Goal: Task Accomplishment & Management: Manage account settings

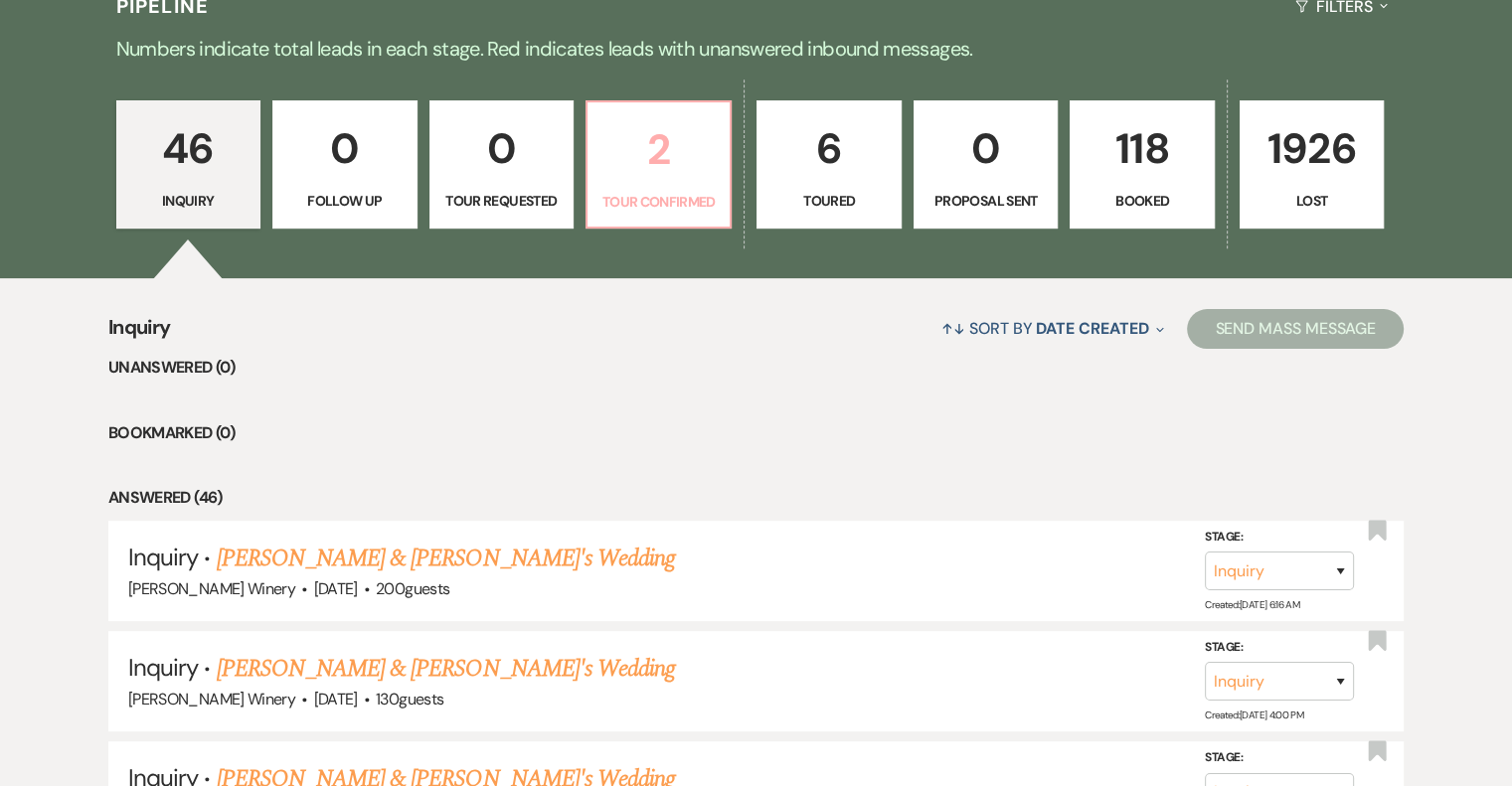
click at [703, 196] on p "Tour Confirmed" at bounding box center [659, 202] width 118 height 22
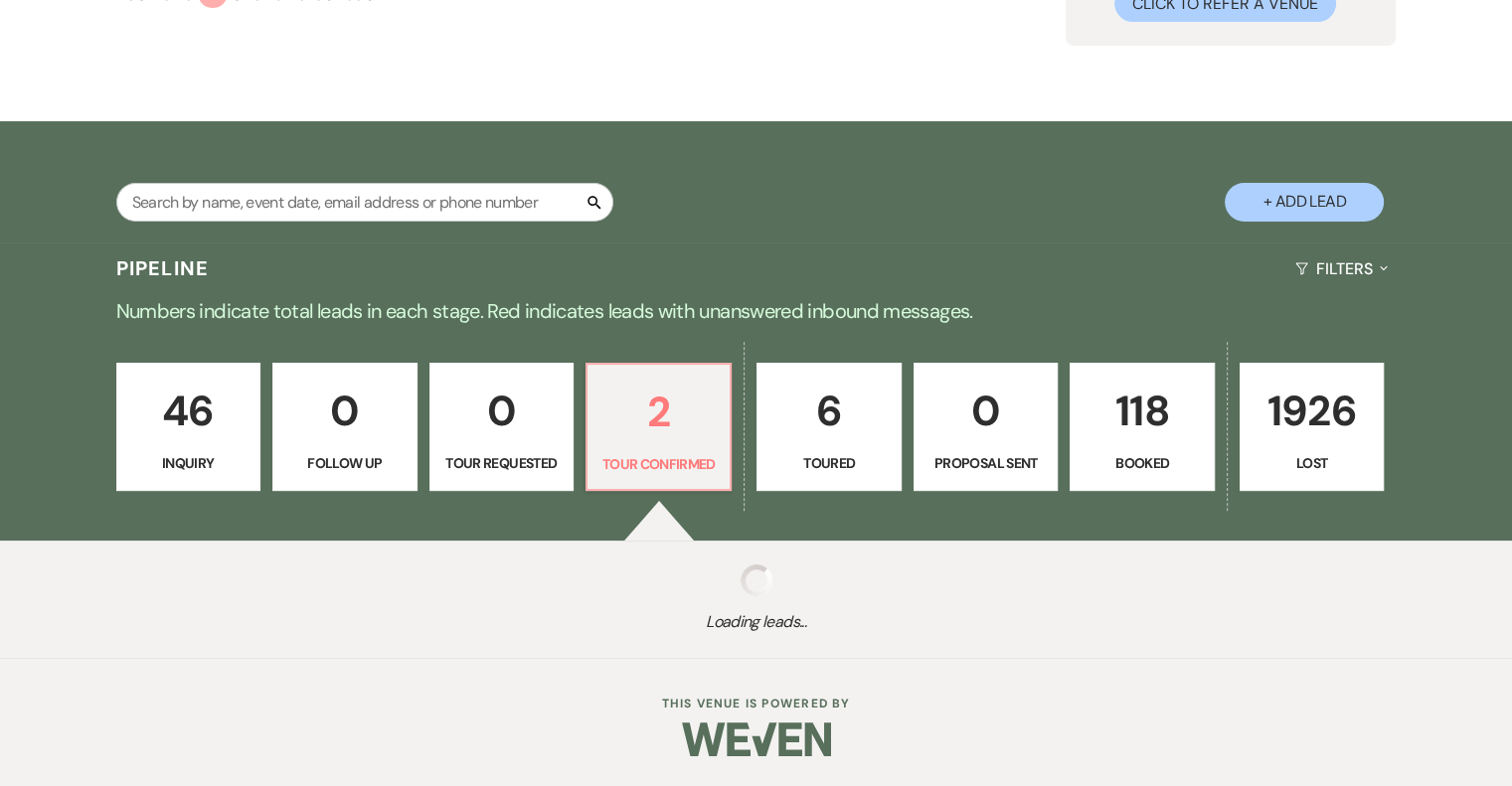
scroll to position [496, 0]
select select "4"
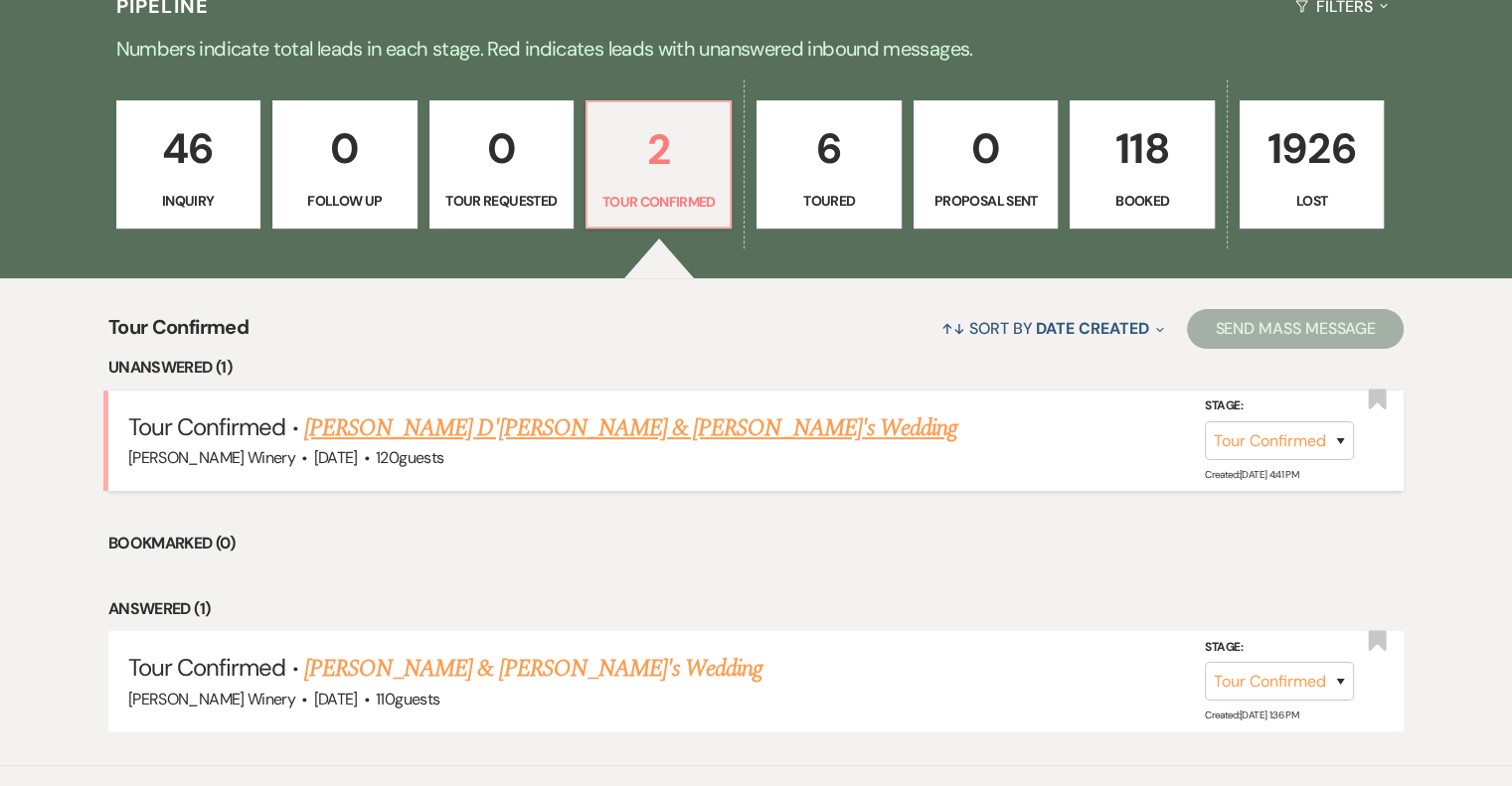
click at [456, 431] on link "[PERSON_NAME] D'[PERSON_NAME] & [PERSON_NAME]'s Wedding" at bounding box center [631, 428] width 654 height 36
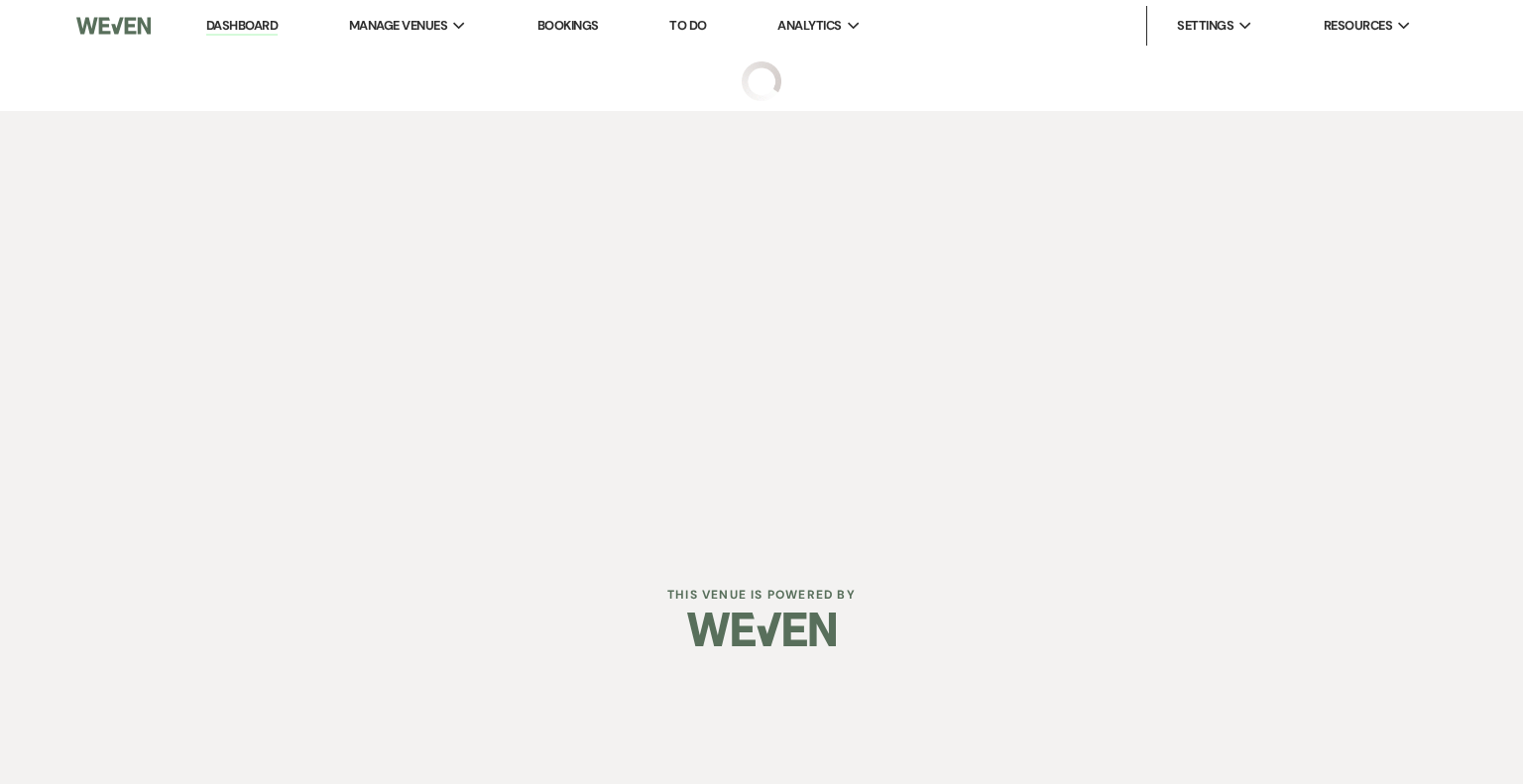
select select "4"
select select "5"
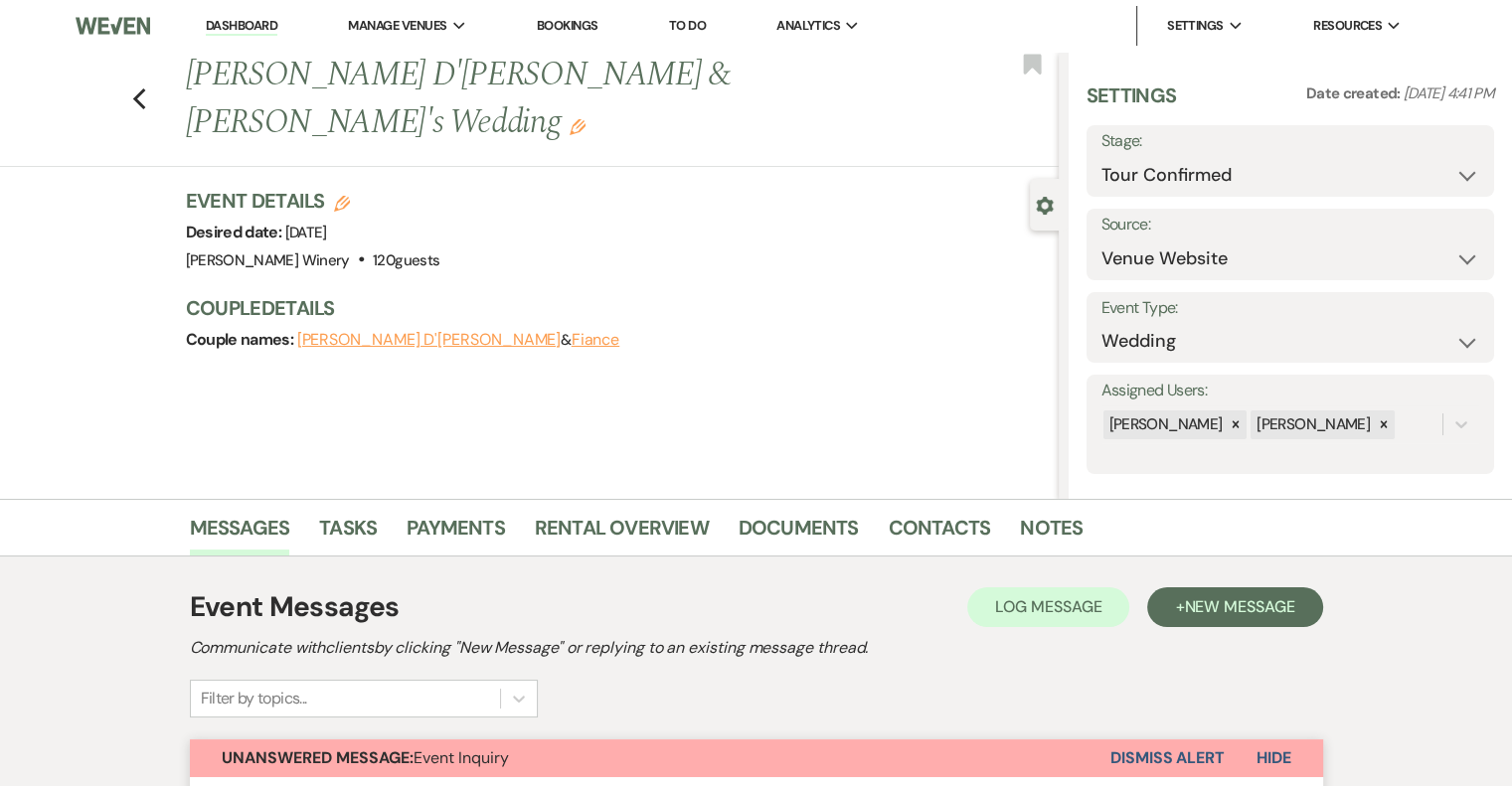
click at [244, 19] on link "Dashboard" at bounding box center [242, 26] width 72 height 19
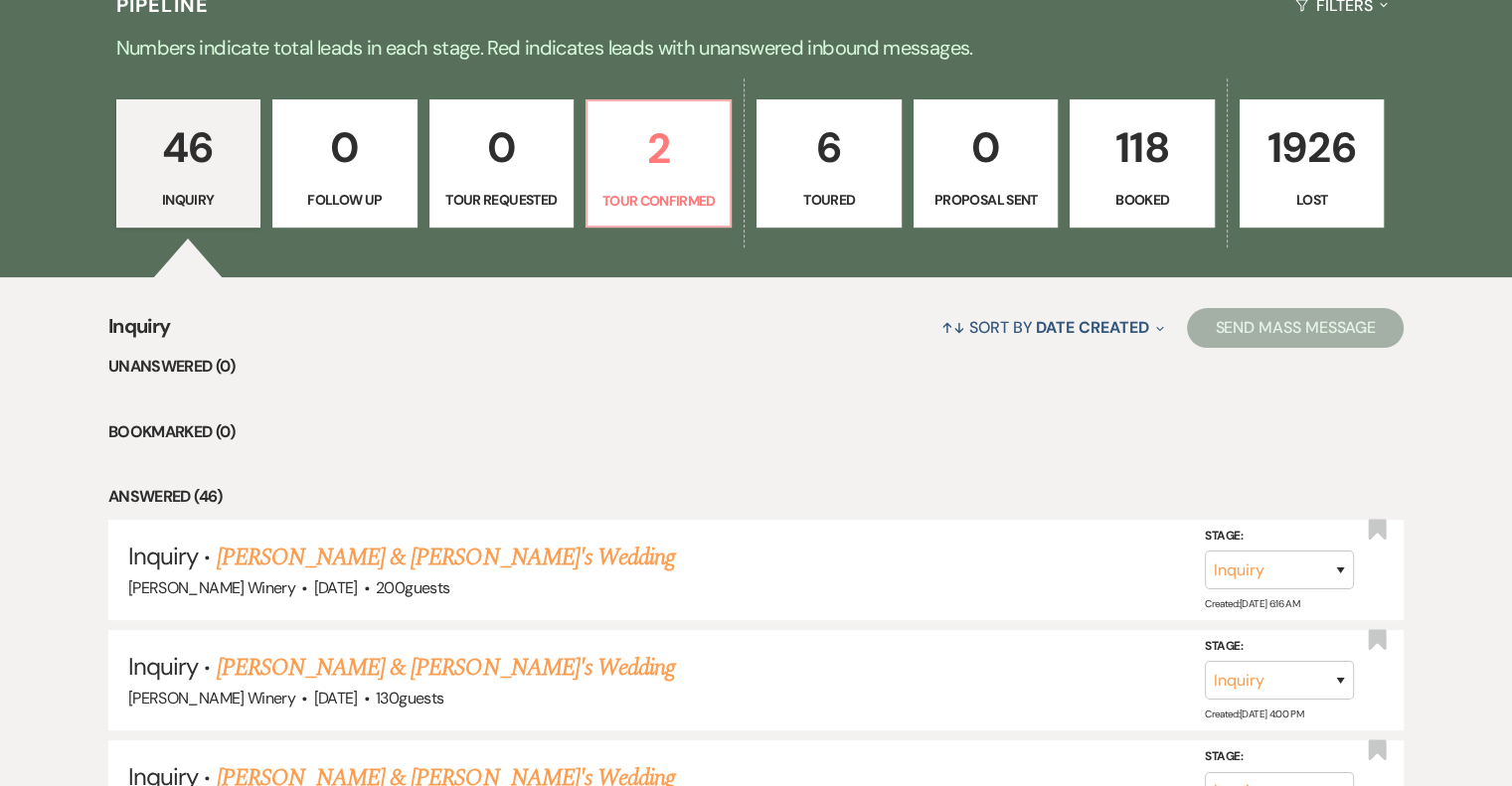
scroll to position [496, 0]
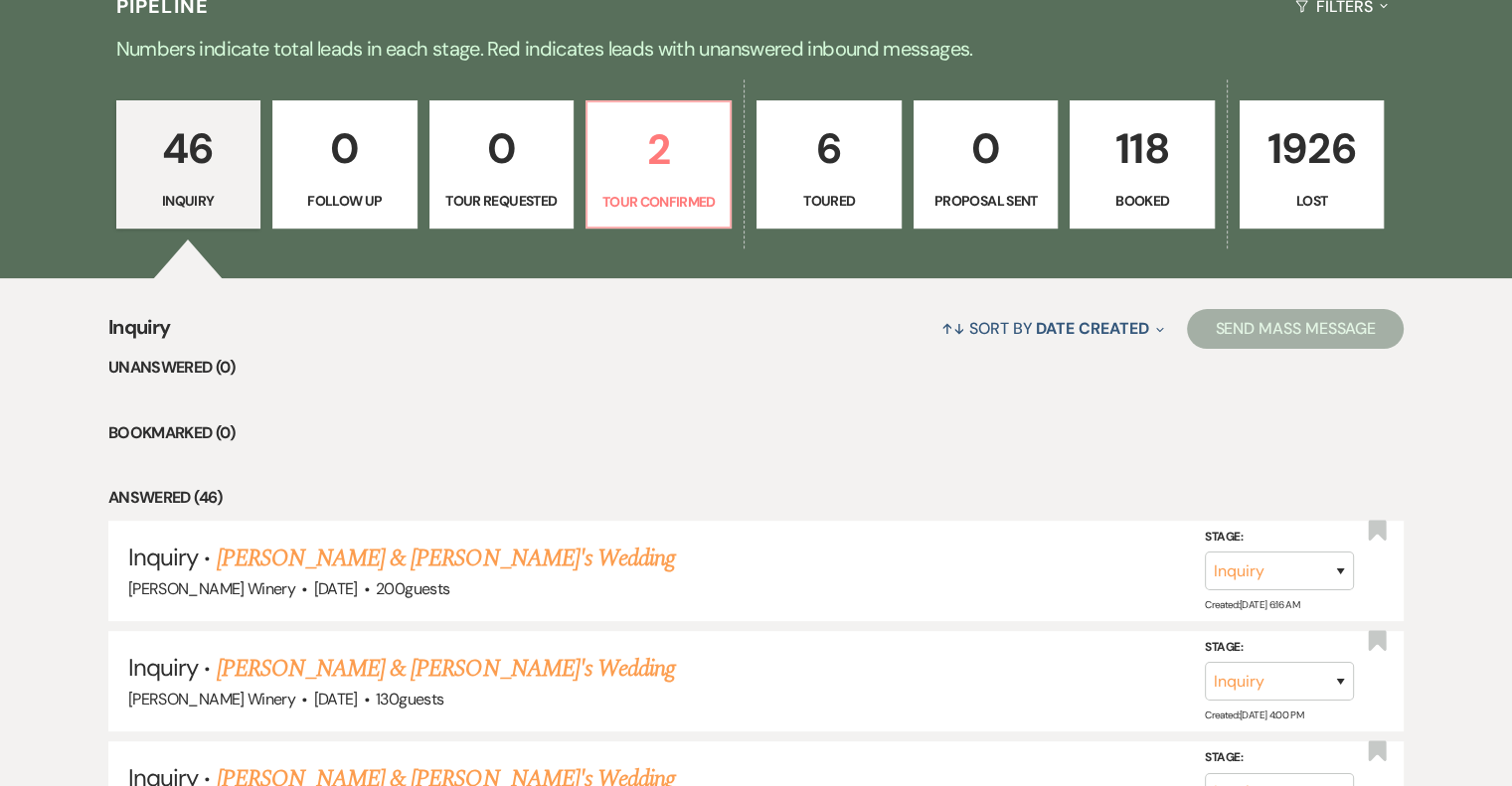
click at [378, 206] on p "Follow Up" at bounding box center [345, 201] width 118 height 22
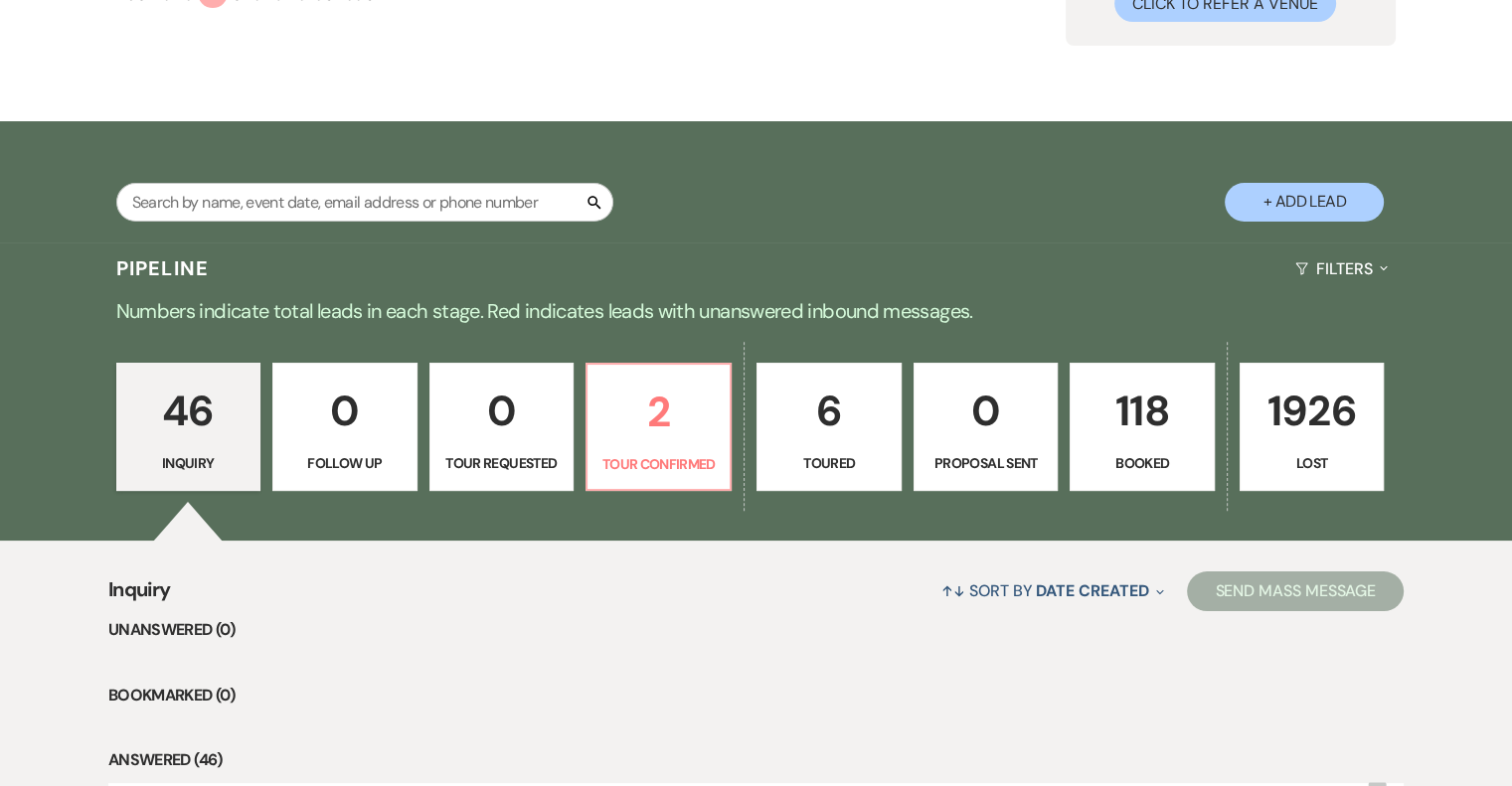
scroll to position [283, 0]
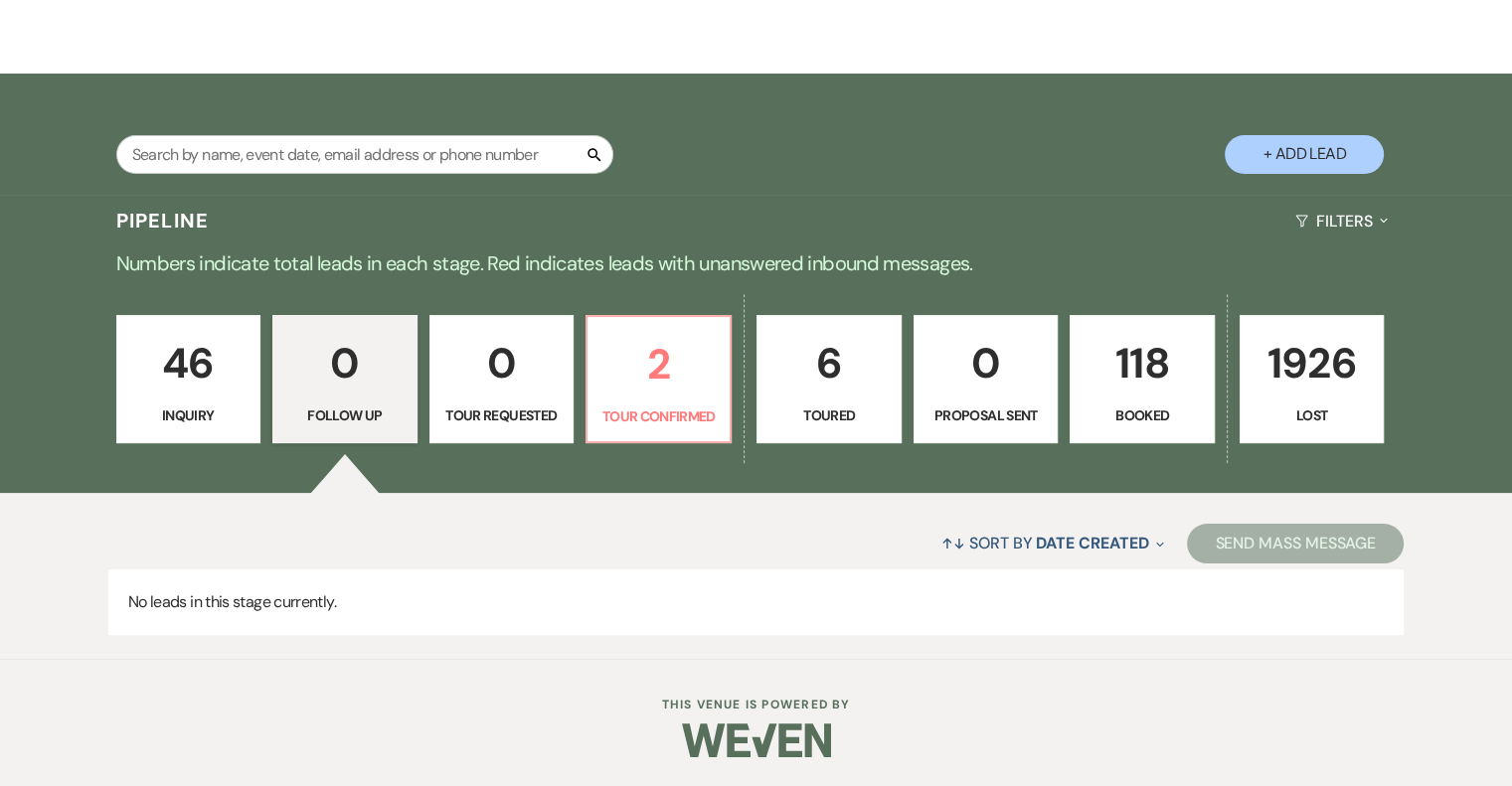
click at [522, 357] on p "0" at bounding box center [502, 363] width 118 height 67
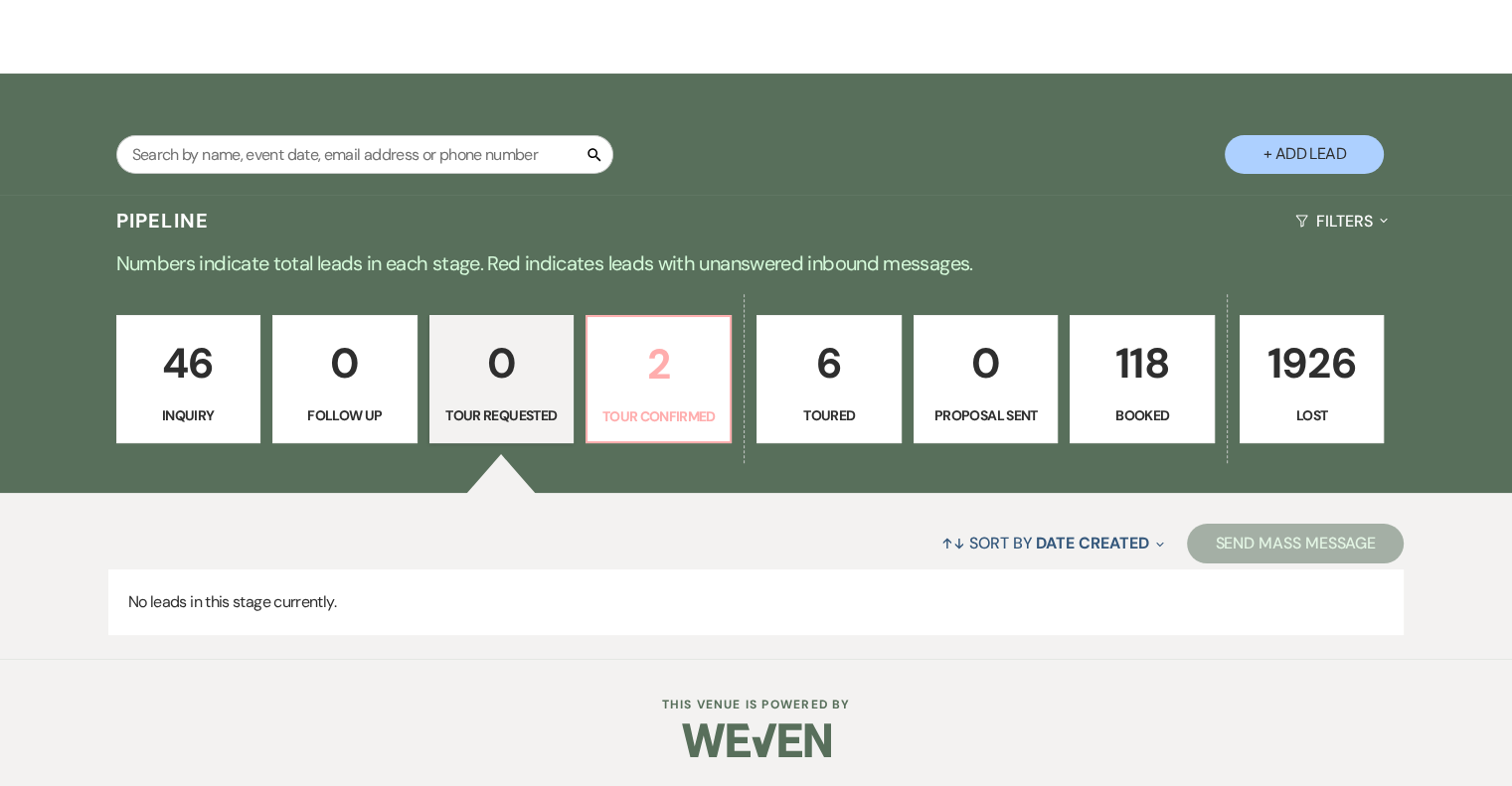
click at [601, 371] on p "2" at bounding box center [659, 364] width 118 height 67
select select "4"
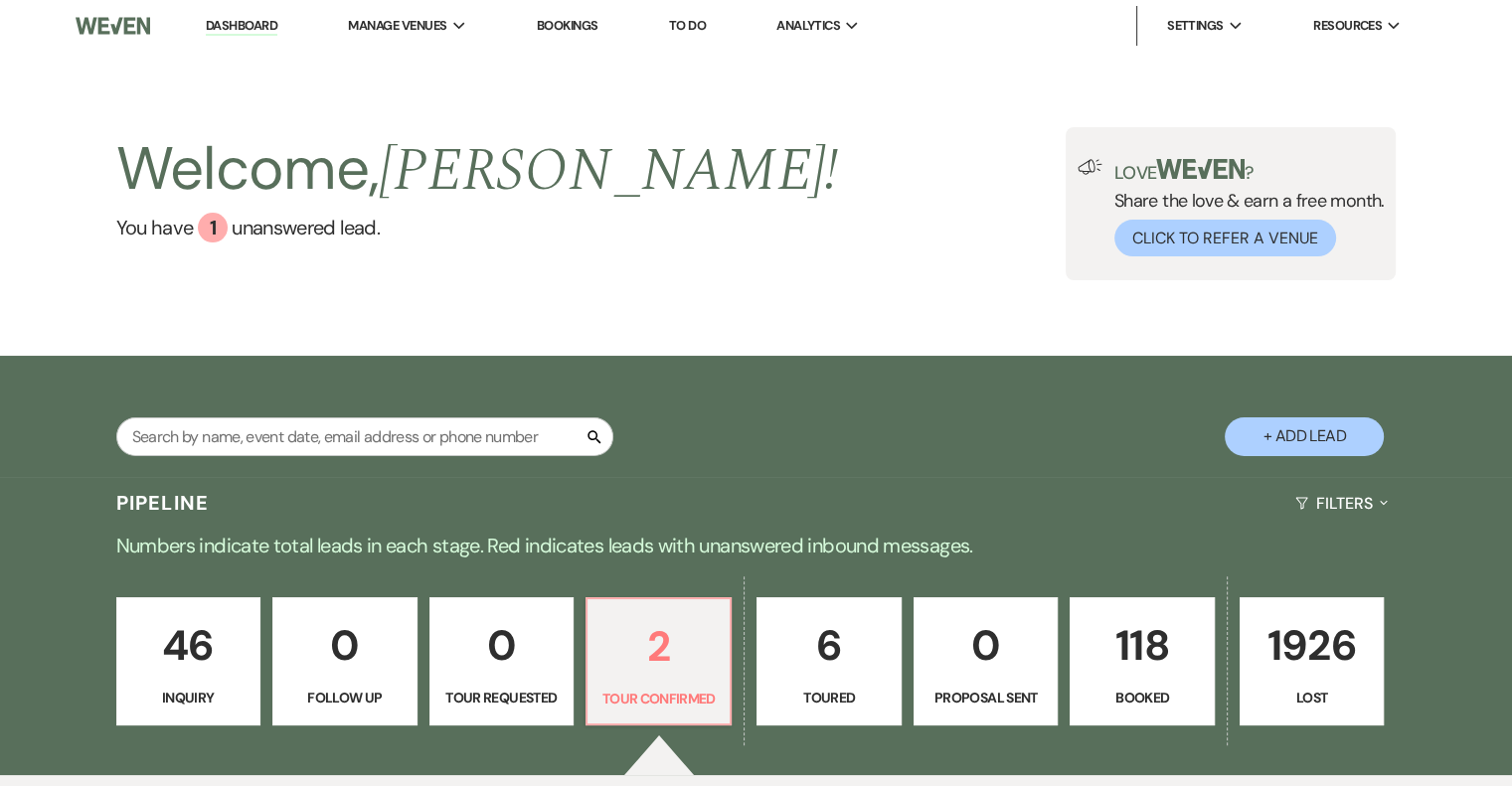
click at [223, 18] on link "Dashboard" at bounding box center [242, 26] width 72 height 19
